Goal: Information Seeking & Learning: Check status

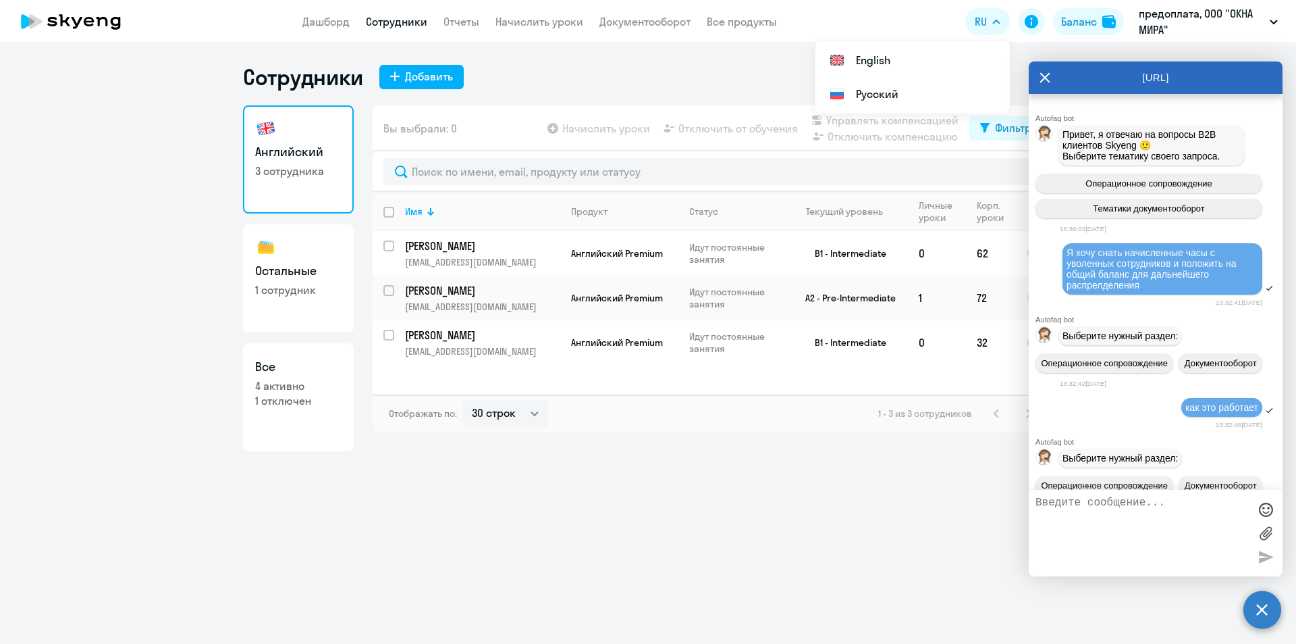
select select "30"
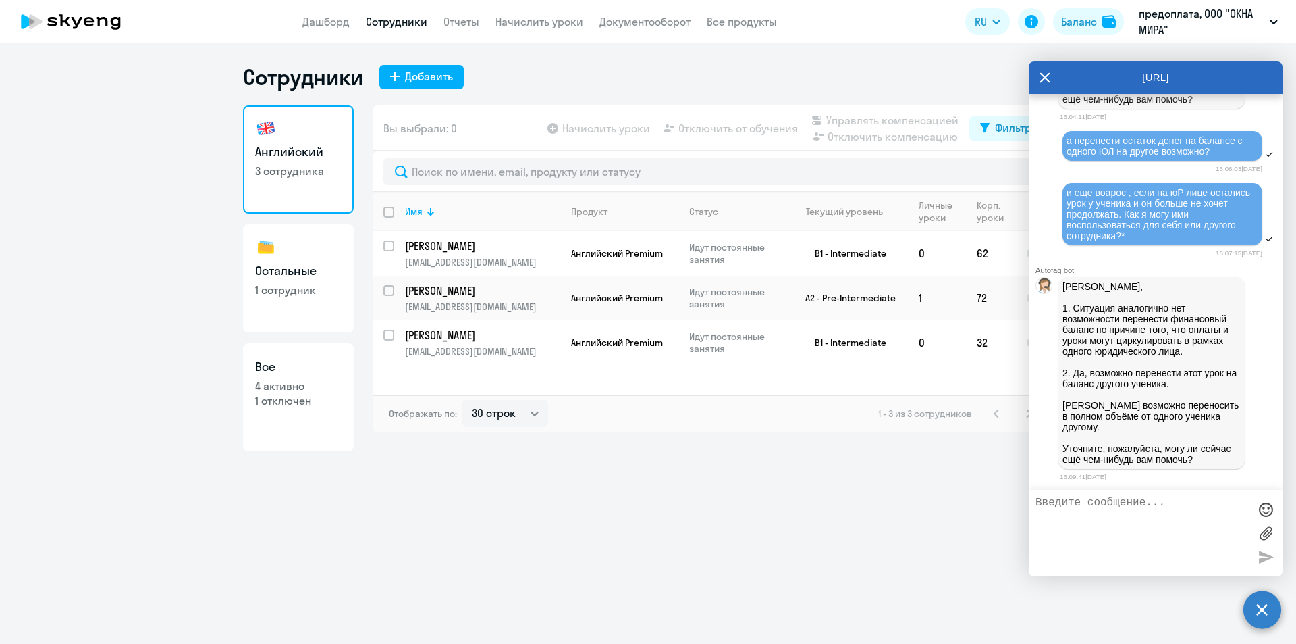
scroll to position [6734, 0]
click at [1048, 70] on icon at bounding box center [1045, 77] width 11 height 32
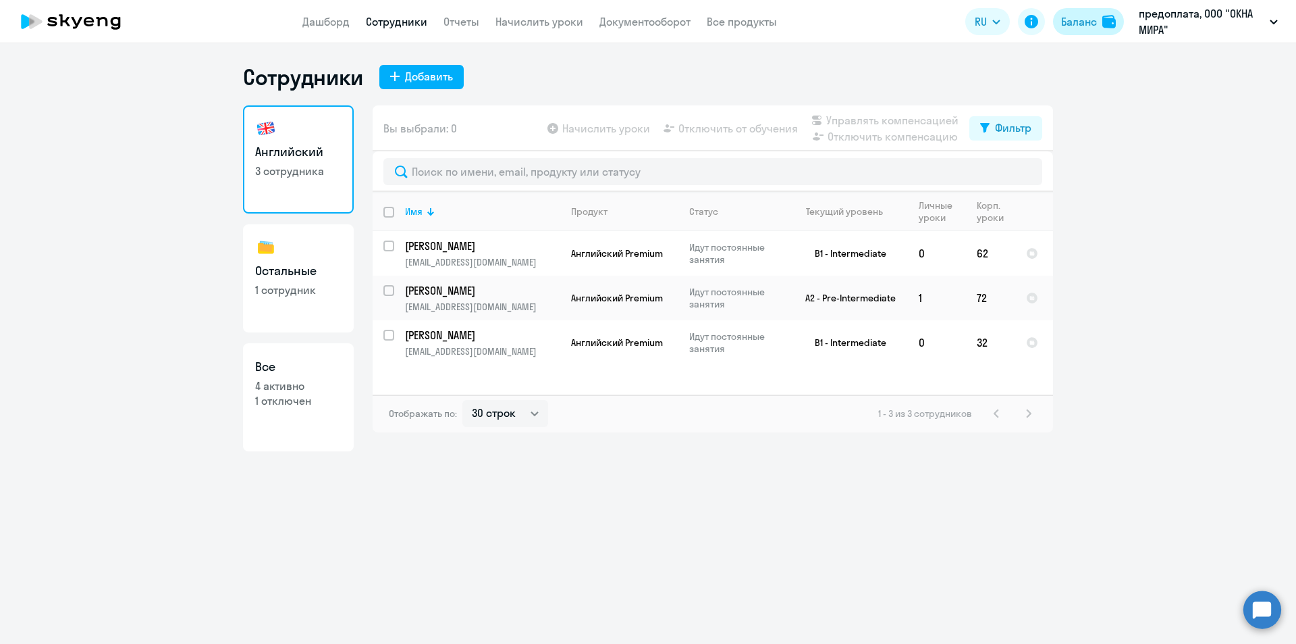
click at [1080, 22] on div "Баланс" at bounding box center [1079, 22] width 36 height 16
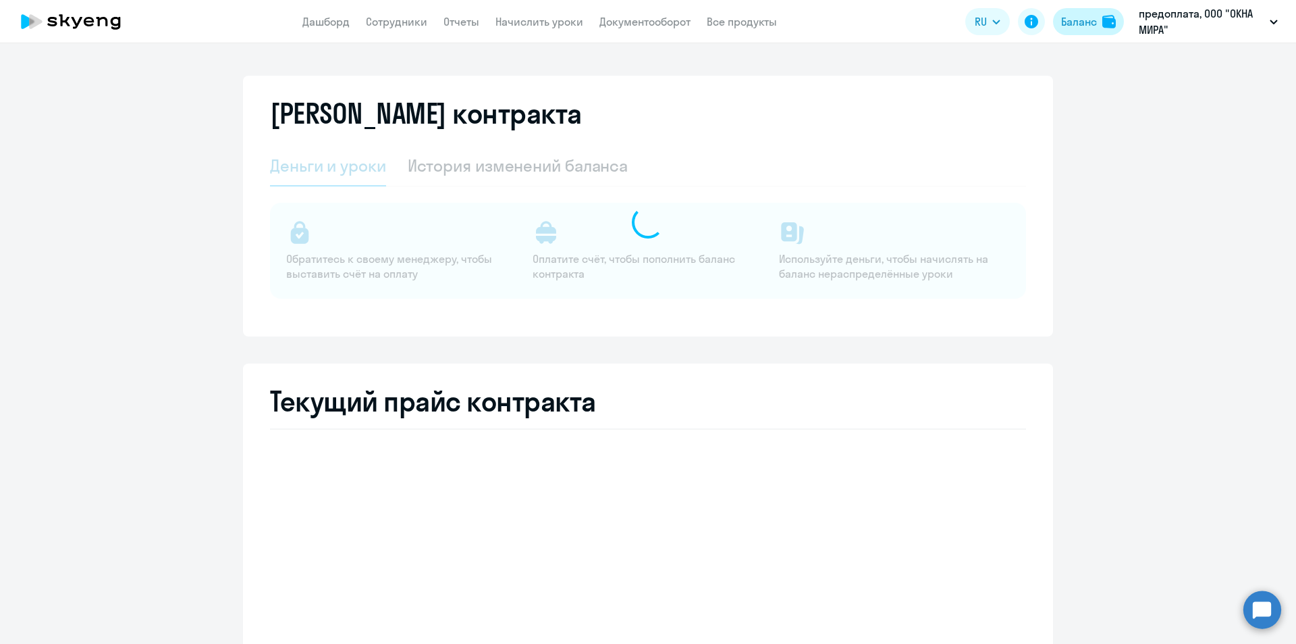
select select "english_adult_not_native_speaker"
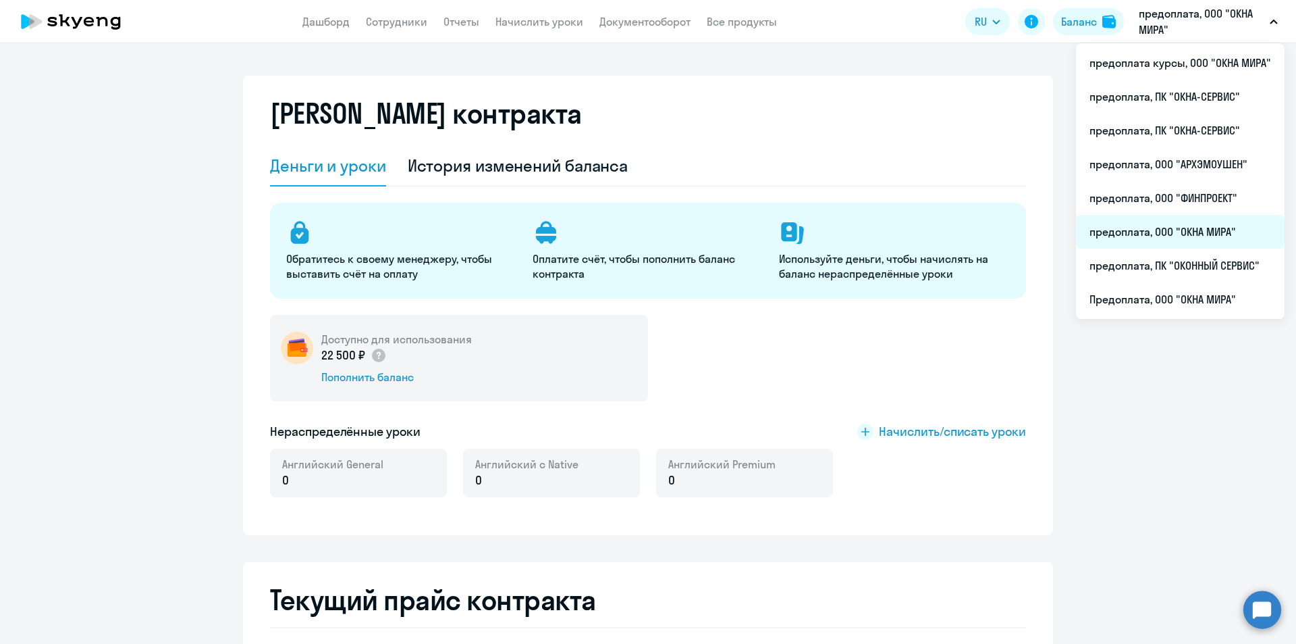
click at [1126, 233] on li "предоплата, ООО "ОКНА МИРА"" at bounding box center [1180, 232] width 209 height 34
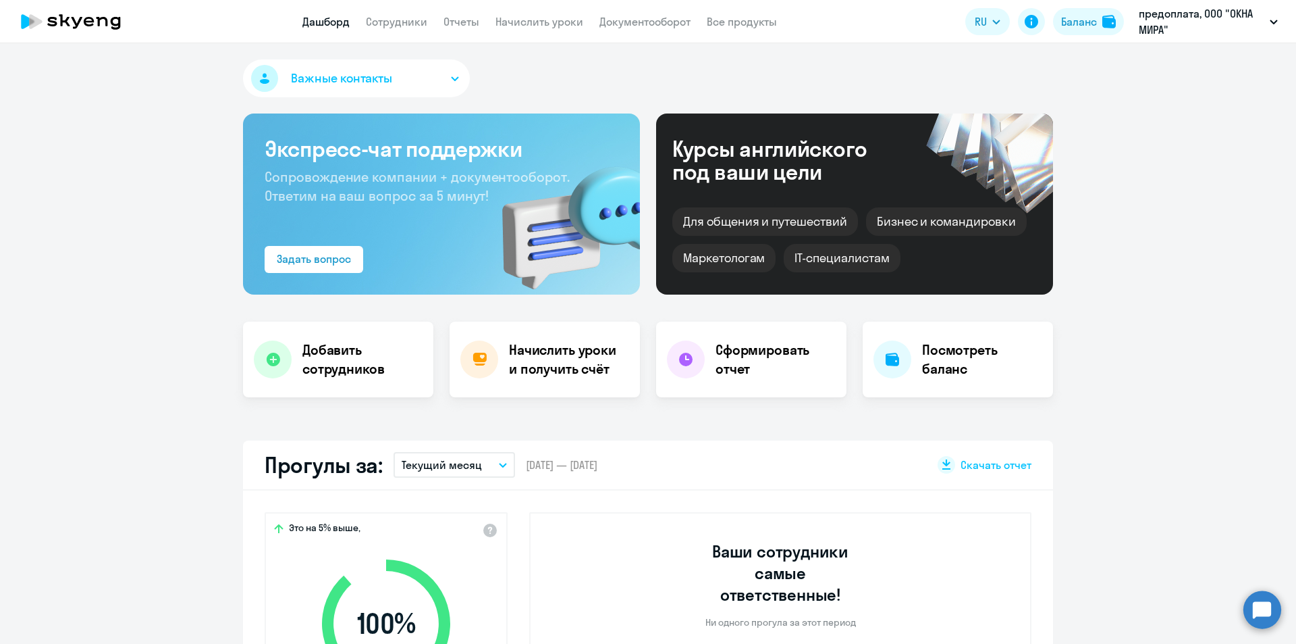
select select "30"
click at [1093, 22] on div "Баланс" at bounding box center [1079, 22] width 36 height 16
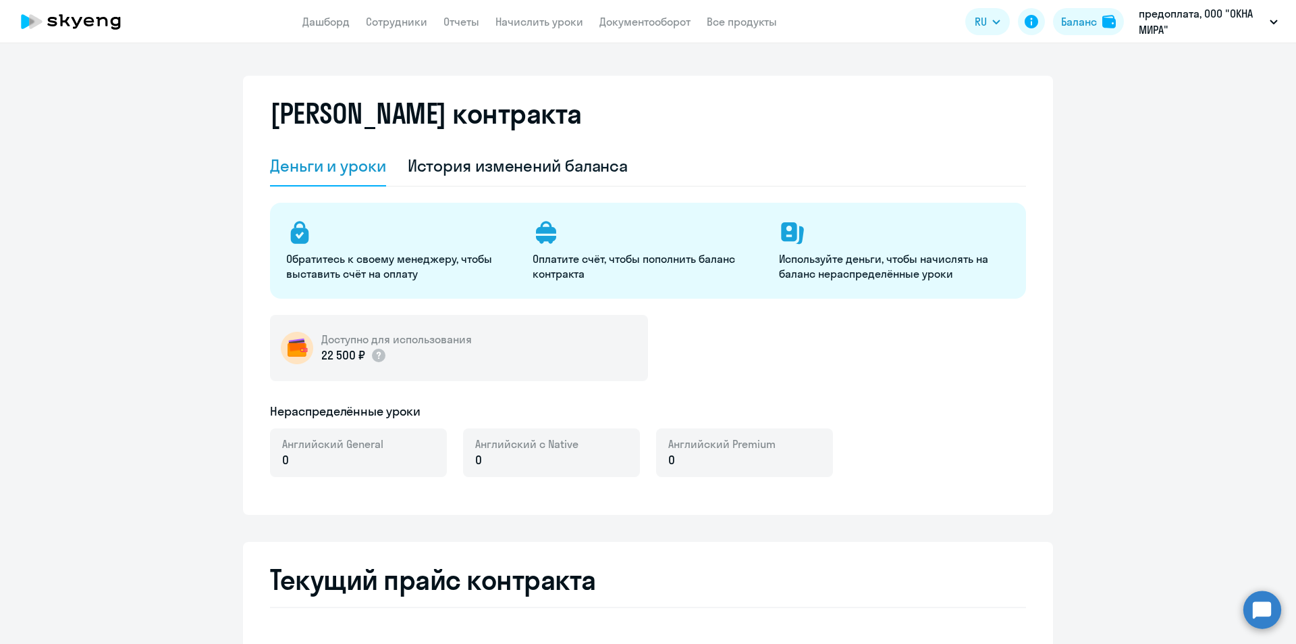
select select "english_adult_not_native_speaker"
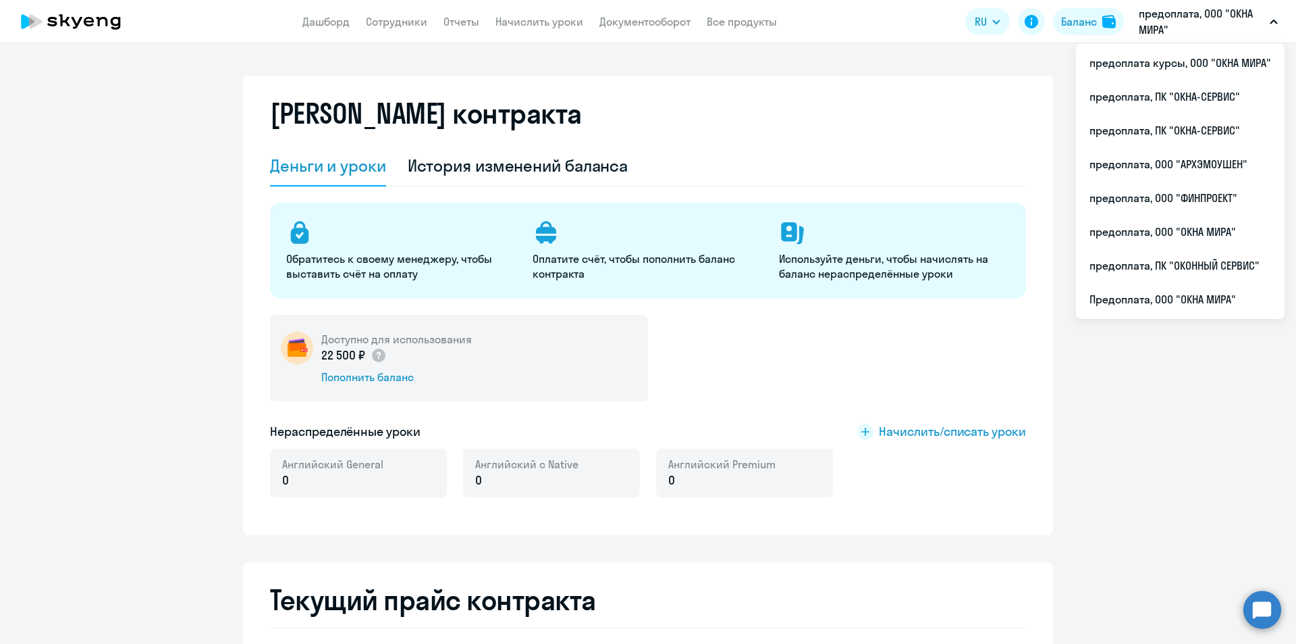
click at [1274, 19] on button "предоплата, ООО "ОКНА МИРА"" at bounding box center [1208, 21] width 153 height 32
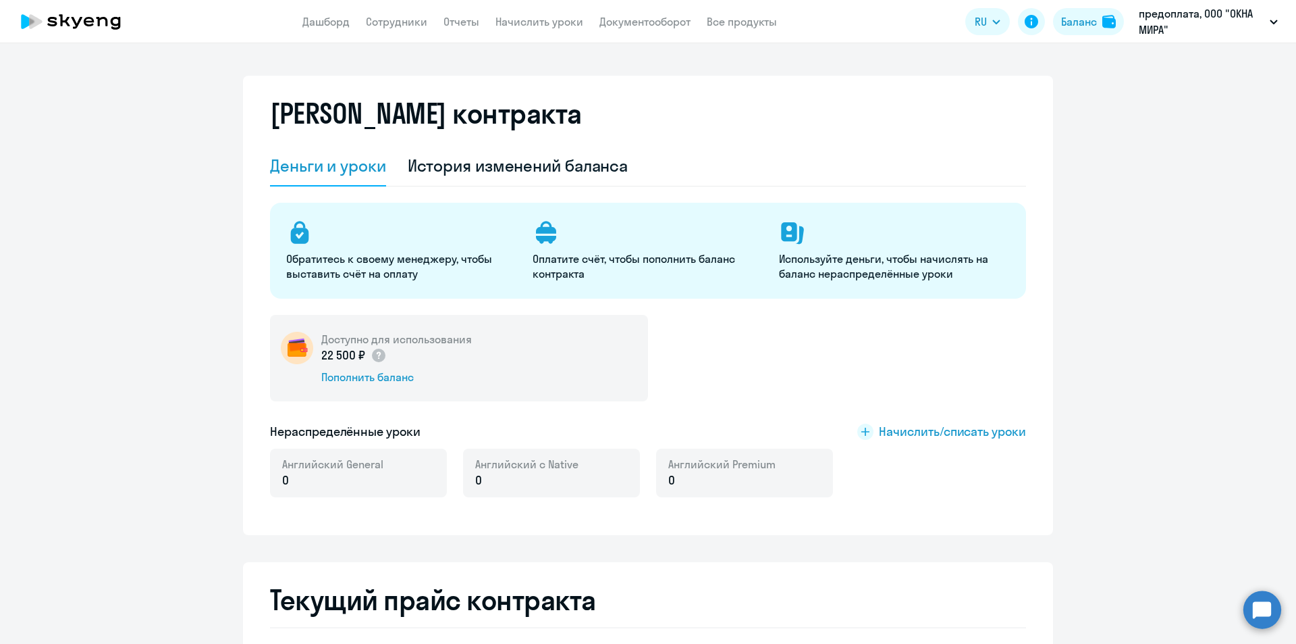
click at [1274, 20] on icon "button" at bounding box center [1274, 22] width 8 height 5
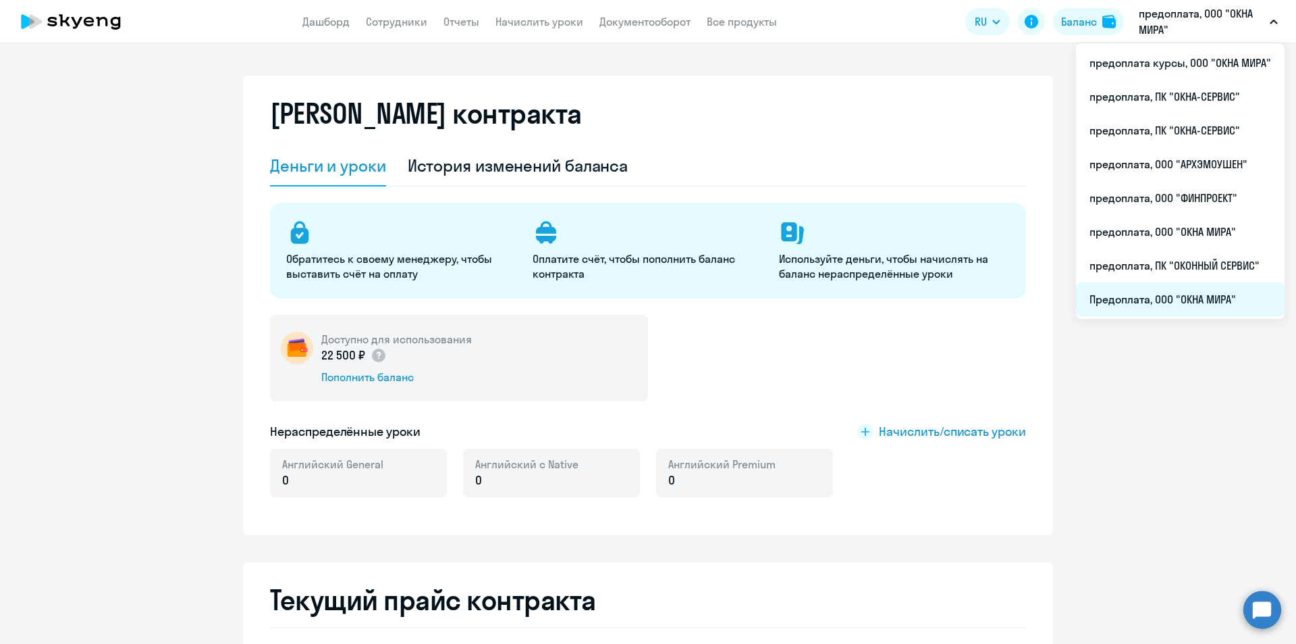
click at [1147, 301] on li "Предоплата, ООО "ОКНА МИРА"" at bounding box center [1180, 299] width 209 height 34
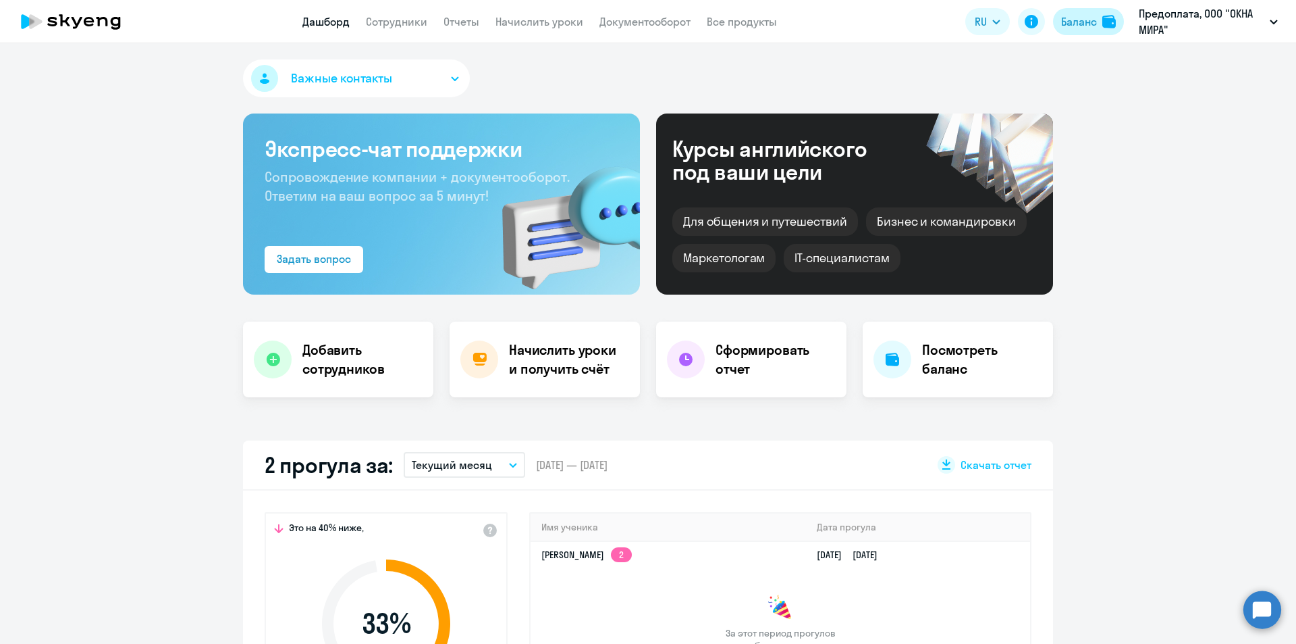
click at [1082, 19] on div "Баланс" at bounding box center [1079, 22] width 36 height 16
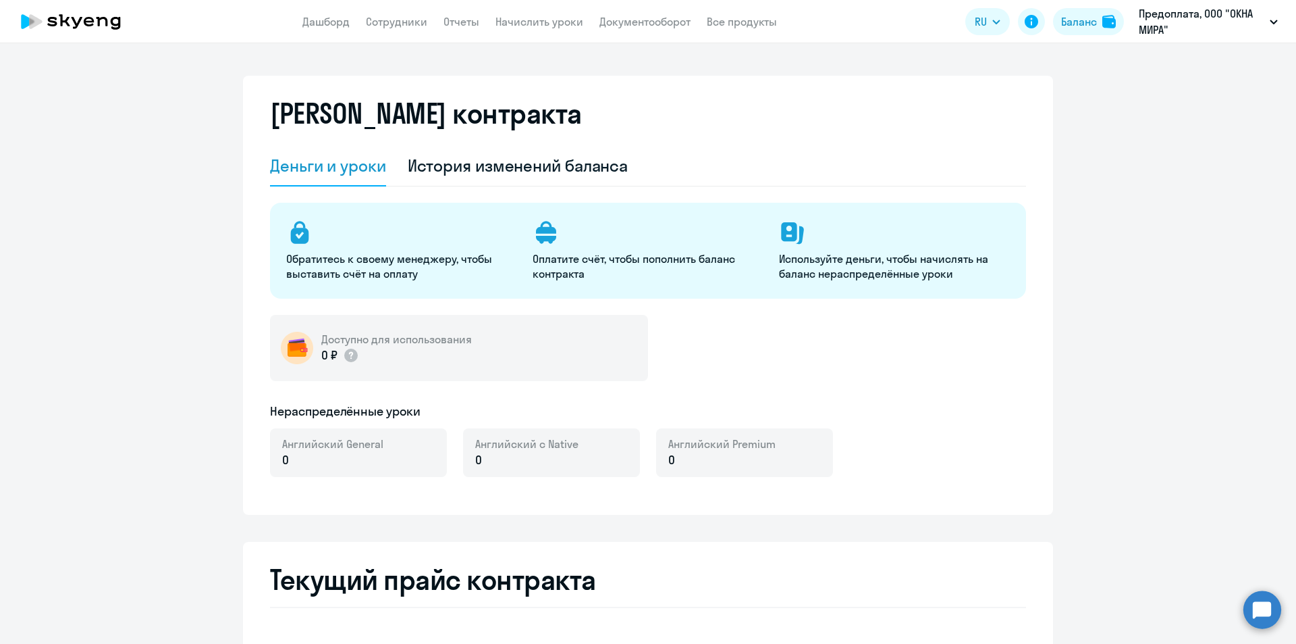
select select "english_adult_not_native_speaker"
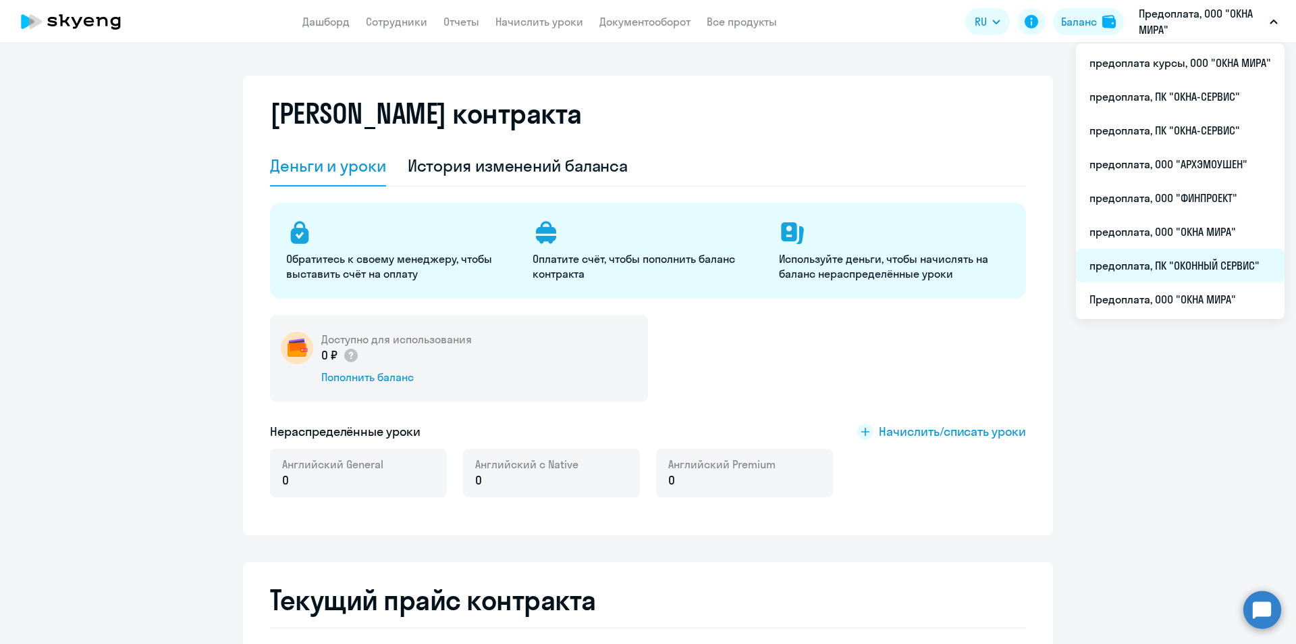
click at [1213, 258] on li "предоплата, ПК "ОКОННЫЙ СЕРВИС"" at bounding box center [1180, 265] width 209 height 34
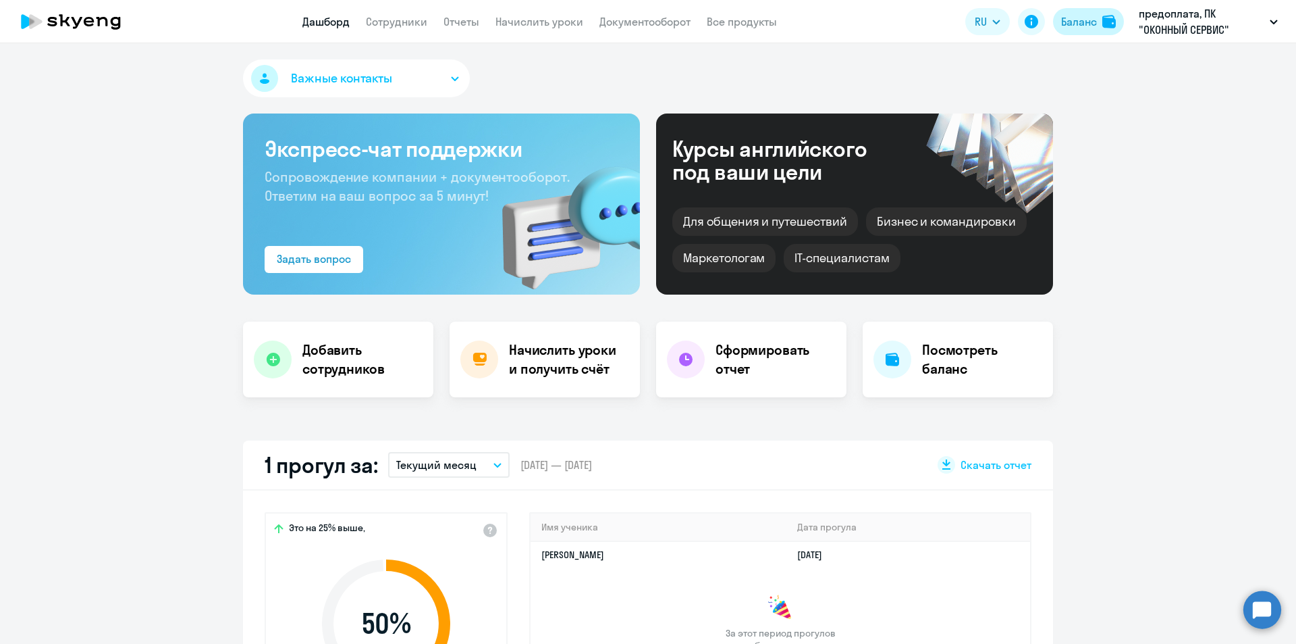
click at [1099, 28] on button "Баланс" at bounding box center [1088, 21] width 71 height 27
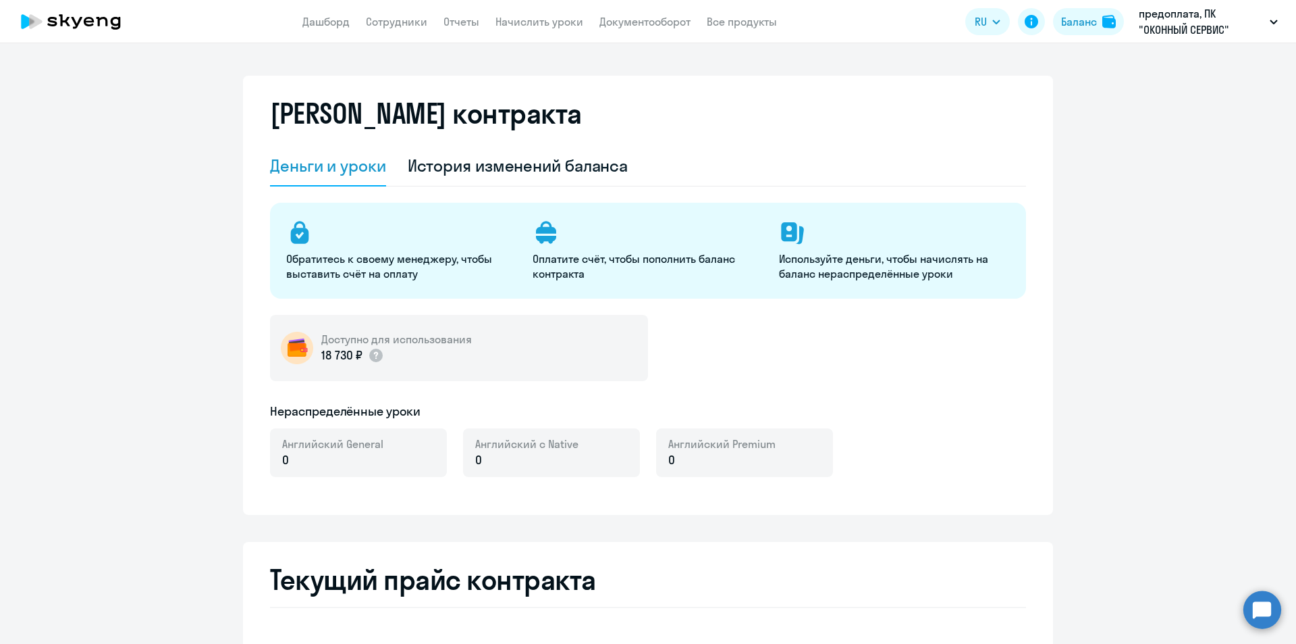
select select "english_adult_not_native_speaker"
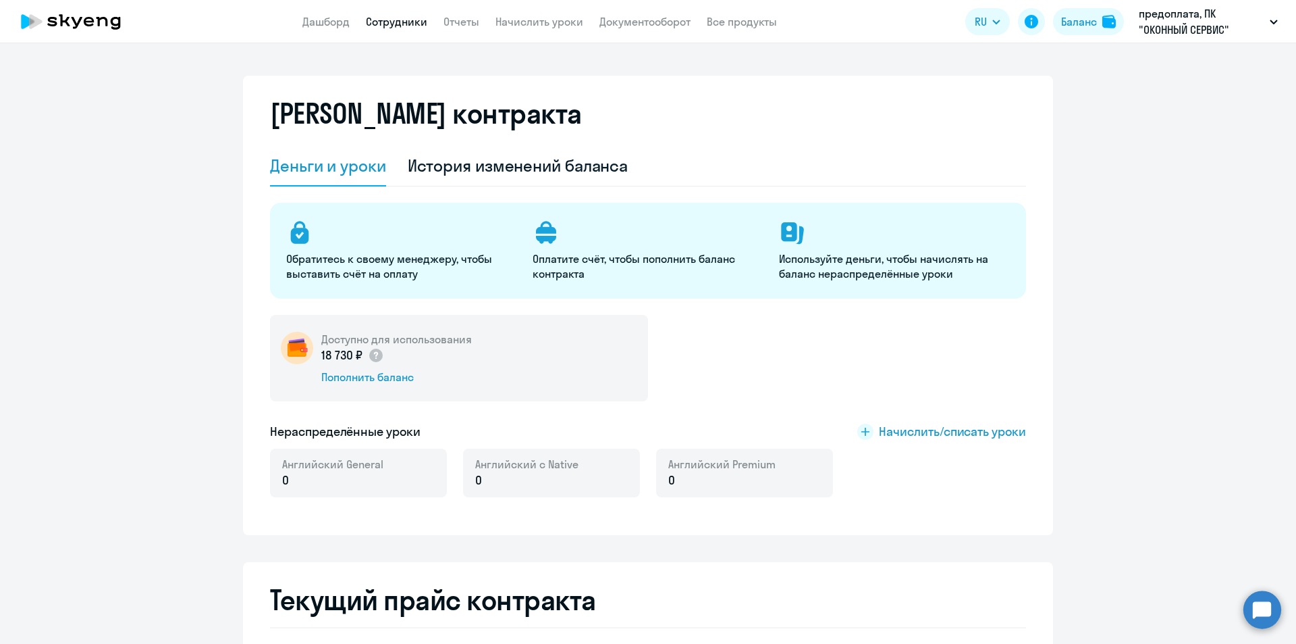
click at [398, 18] on link "Сотрудники" at bounding box center [396, 22] width 61 height 14
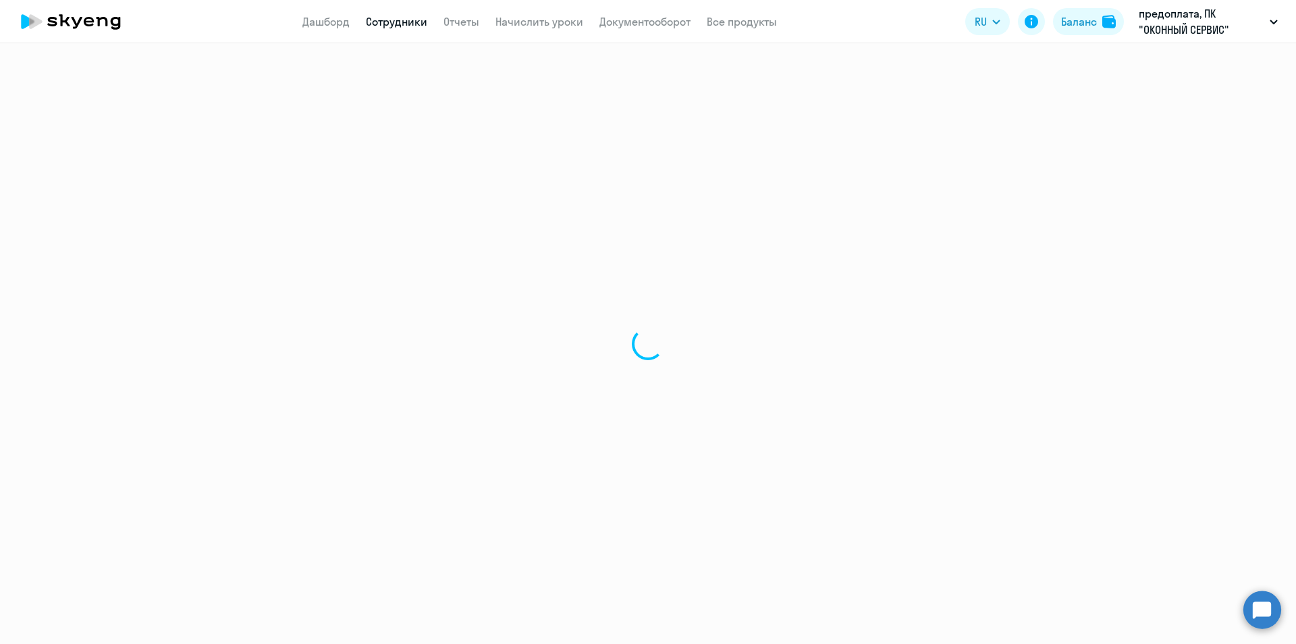
select select "30"
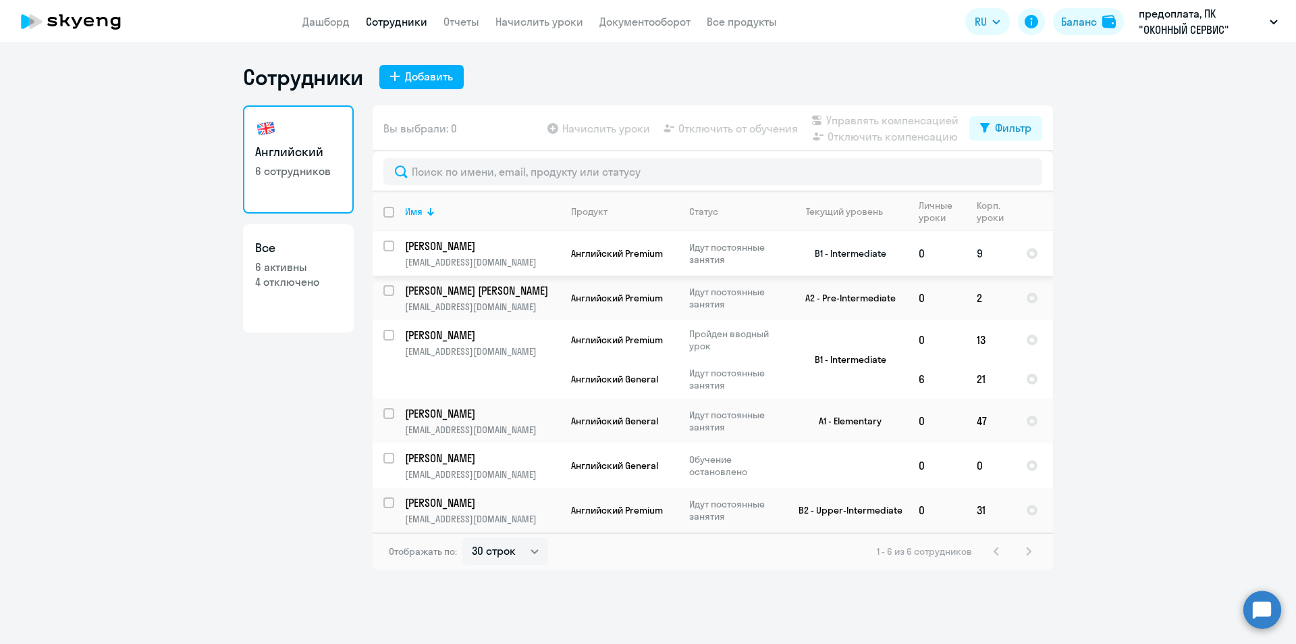
click at [614, 253] on span "Английский Premium" at bounding box center [617, 253] width 92 height 12
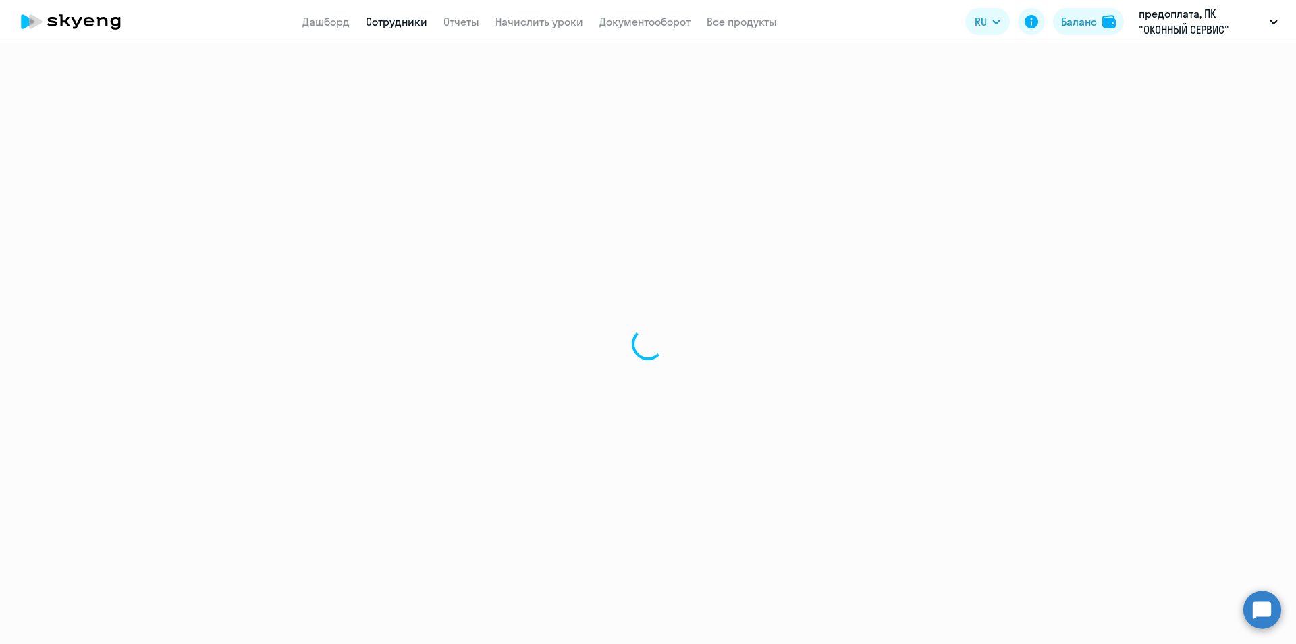
select select "english"
select select "30"
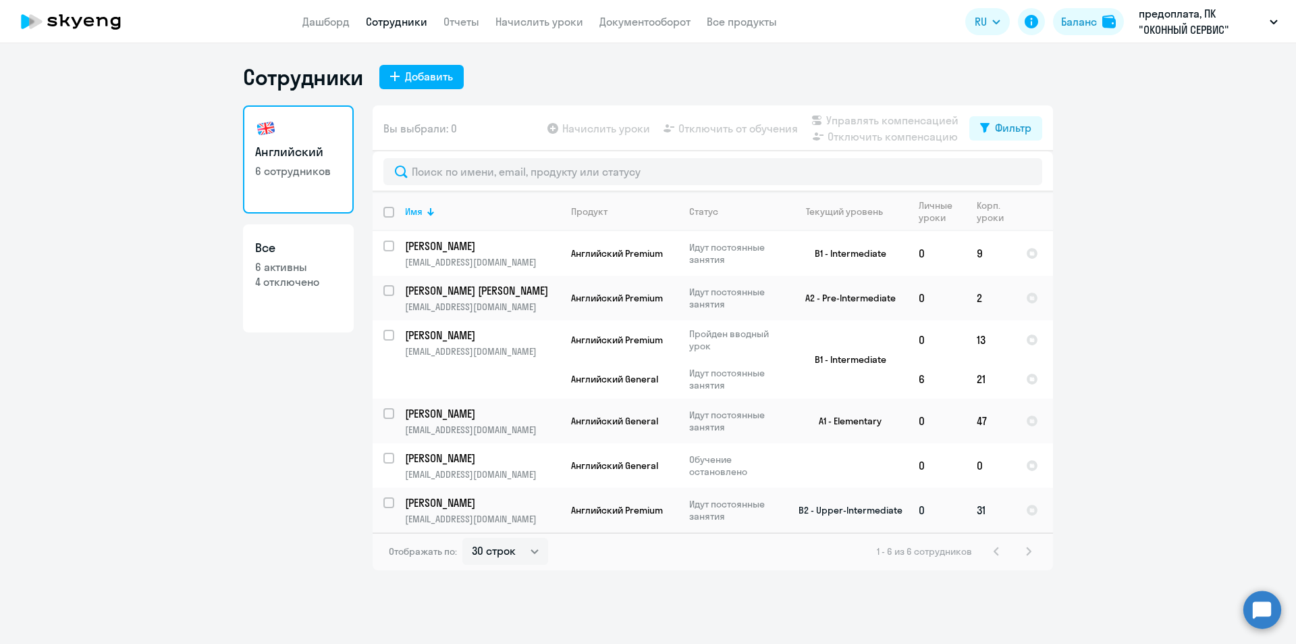
click at [690, 510] on p "Идут постоянные занятия" at bounding box center [735, 510] width 93 height 24
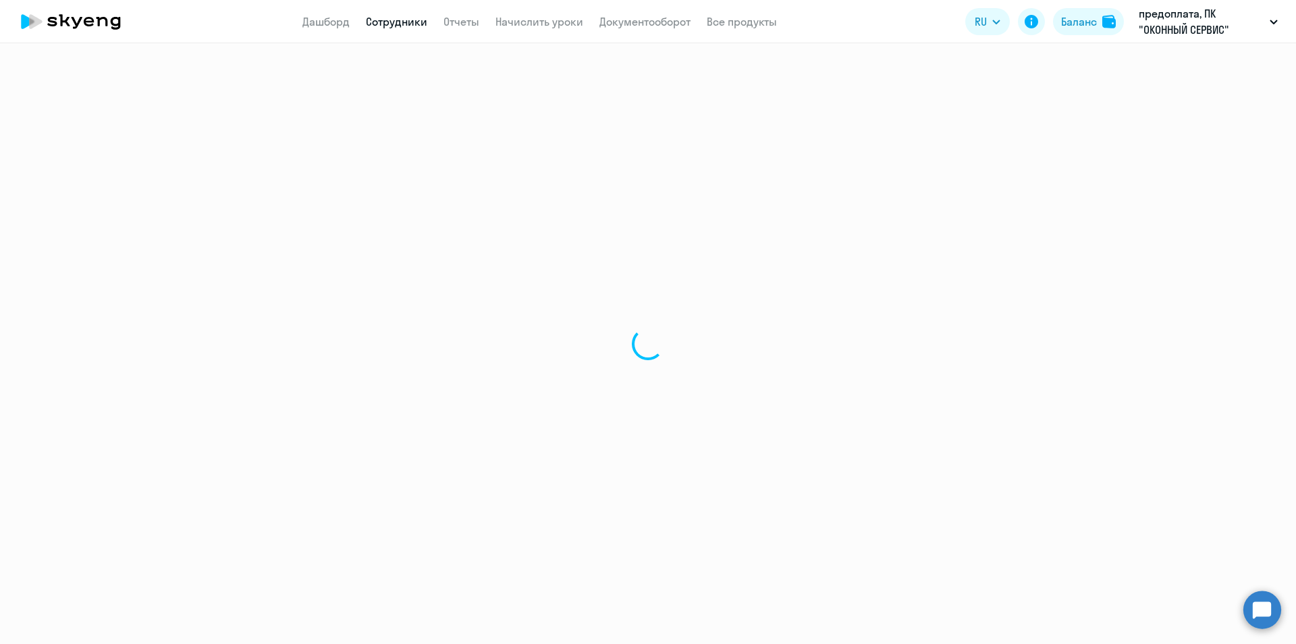
select select "english"
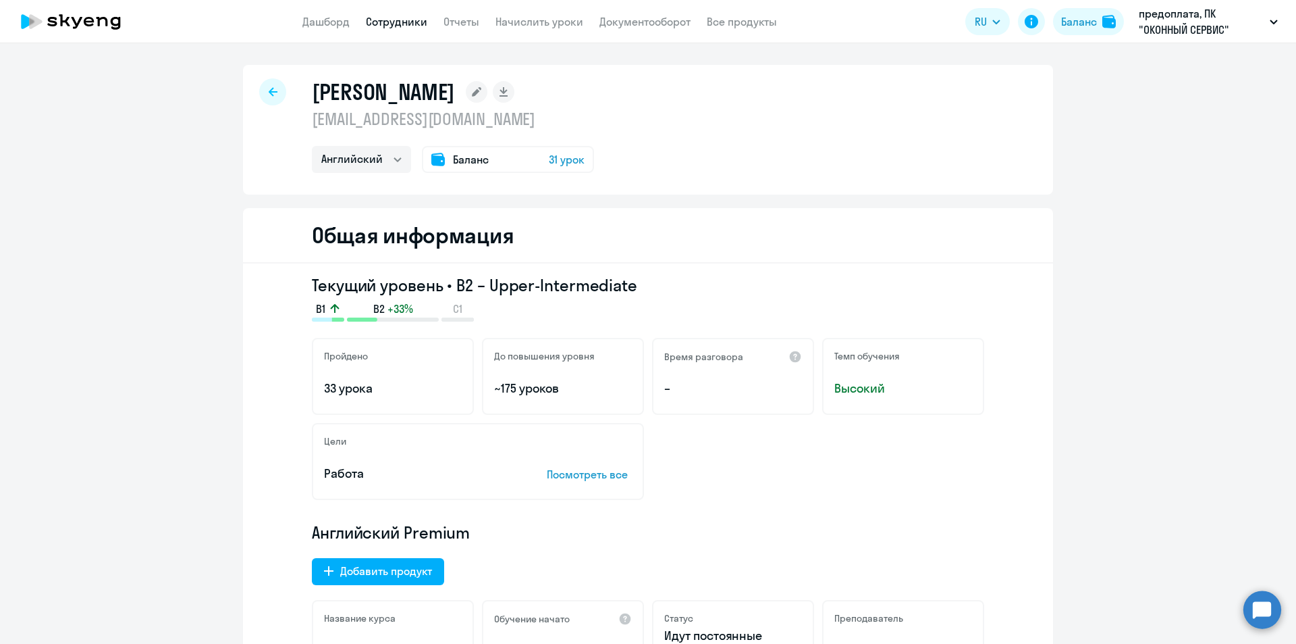
select select "30"
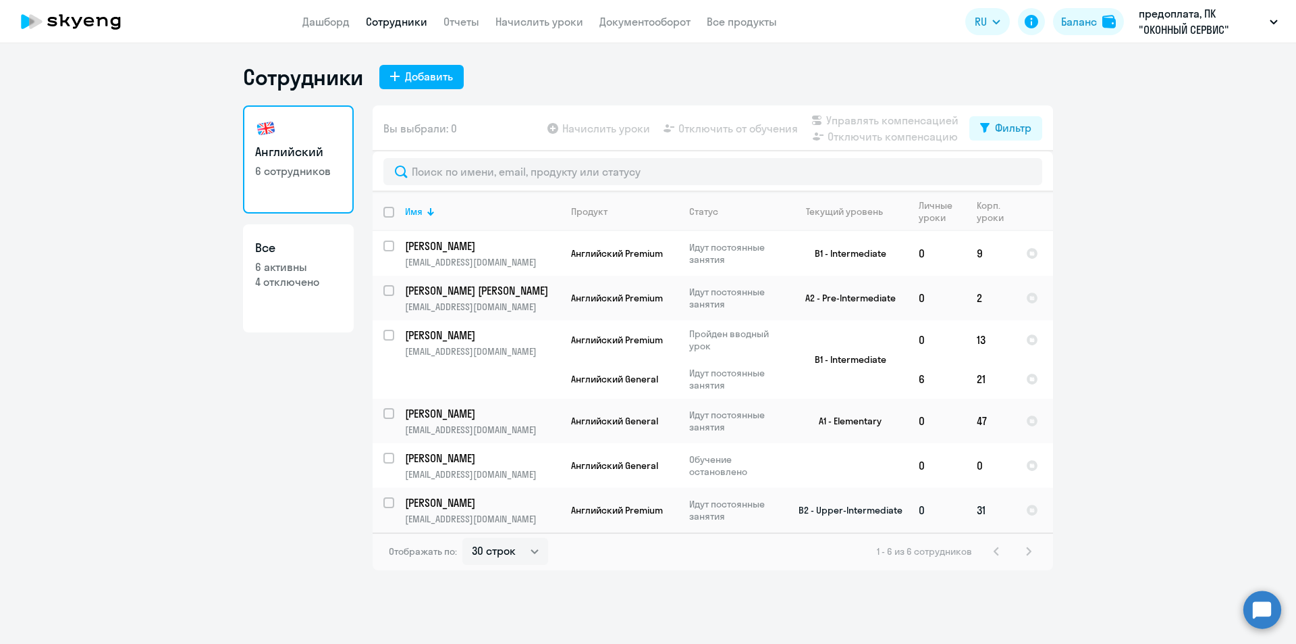
click at [695, 507] on p "Идут постоянные занятия" at bounding box center [735, 510] width 93 height 24
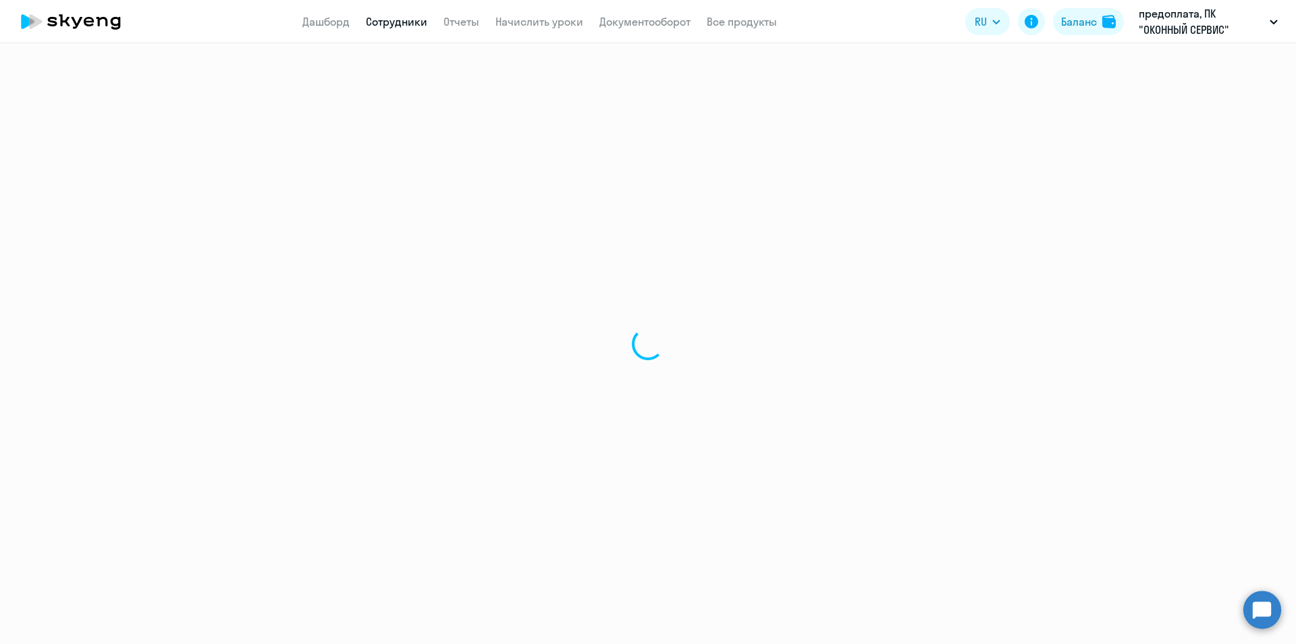
select select "english"
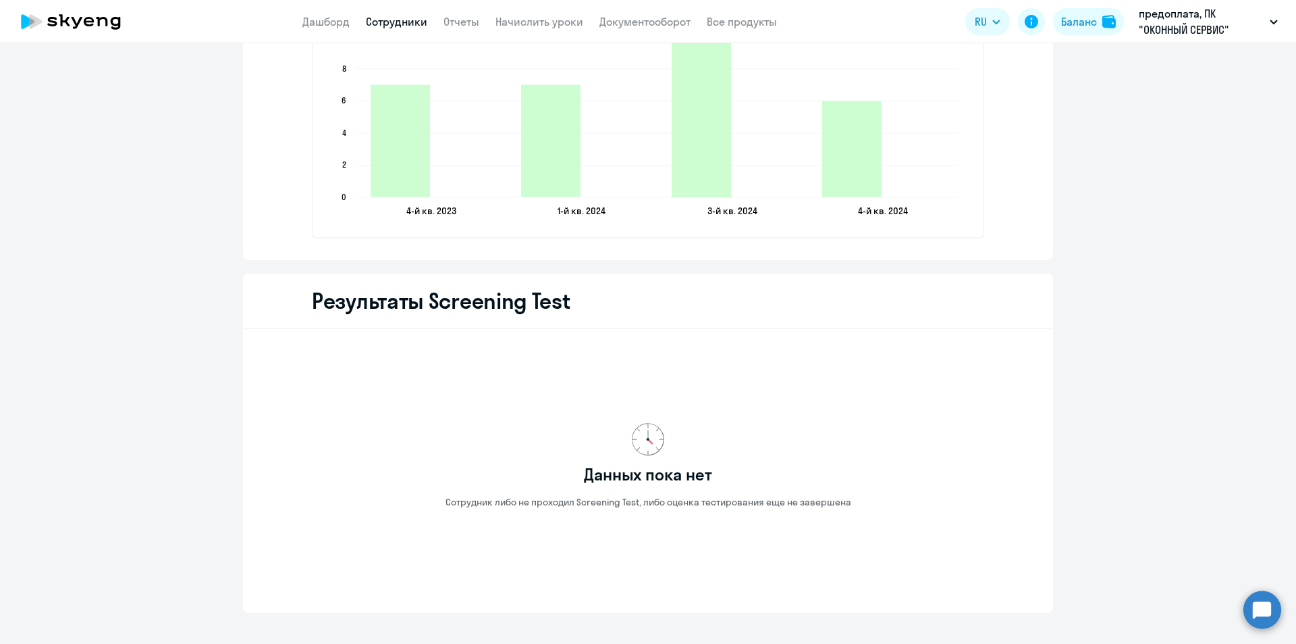
scroll to position [2144, 0]
